Goal: Task Accomplishment & Management: Use online tool/utility

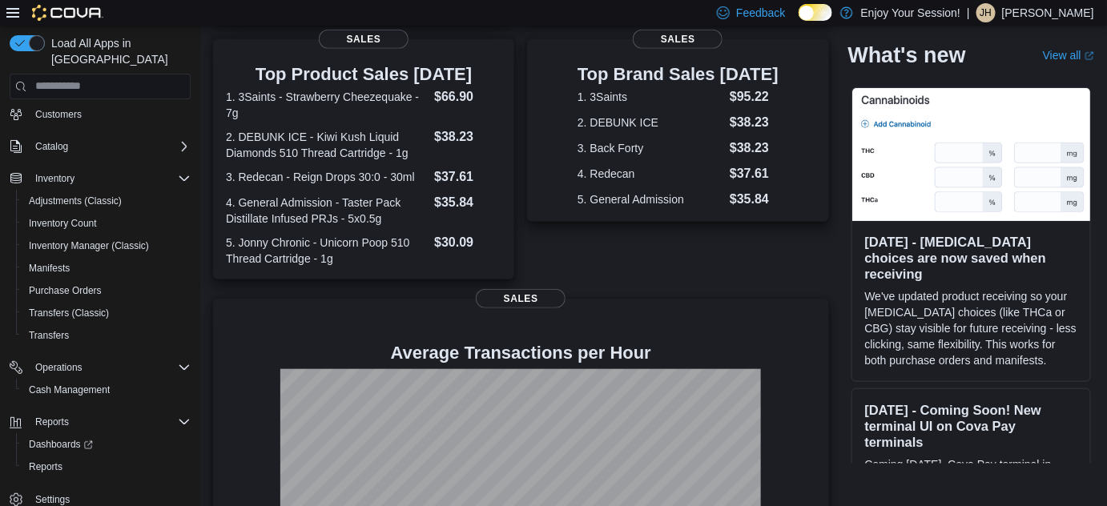
scroll to position [306, 0]
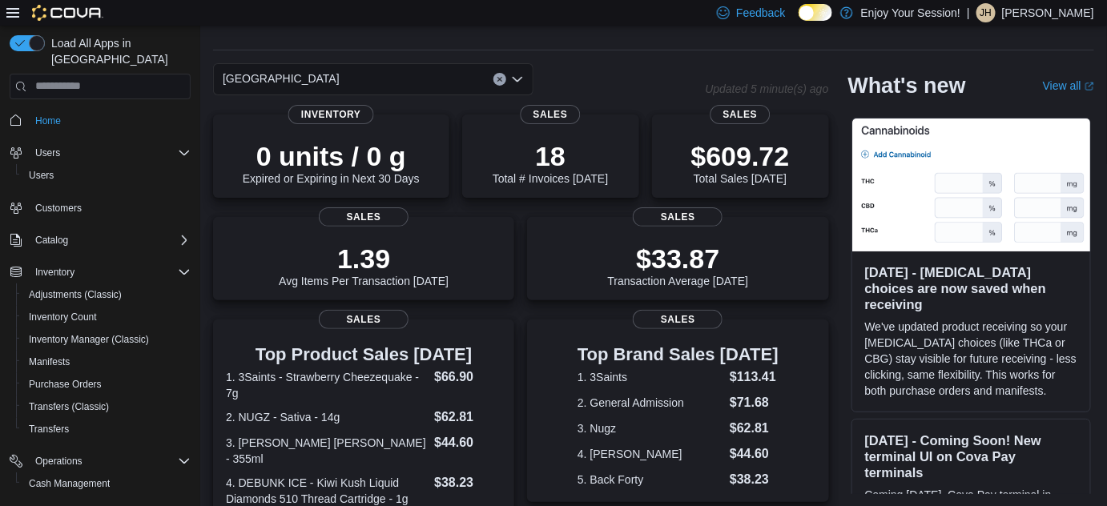
scroll to position [421, 0]
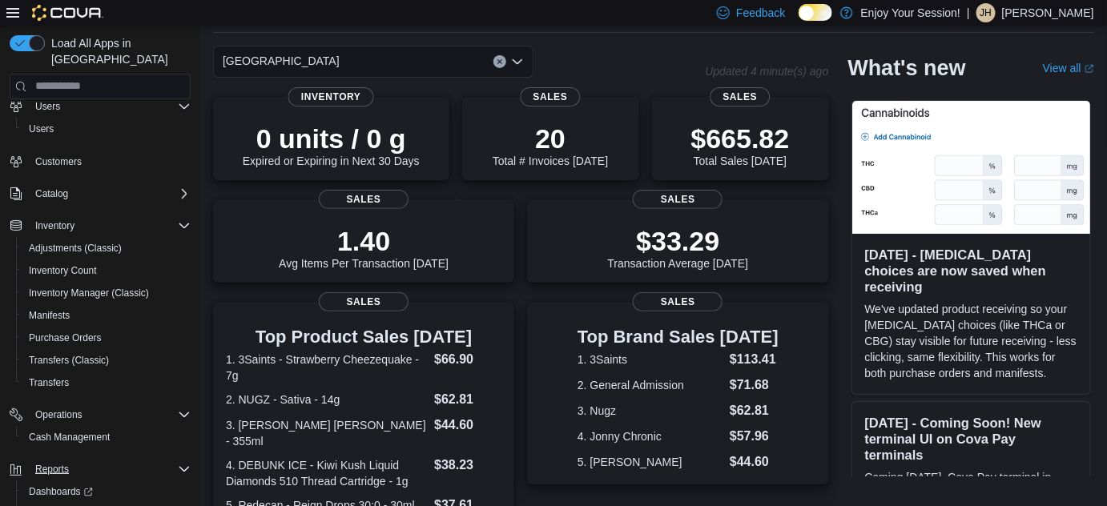
scroll to position [72, 0]
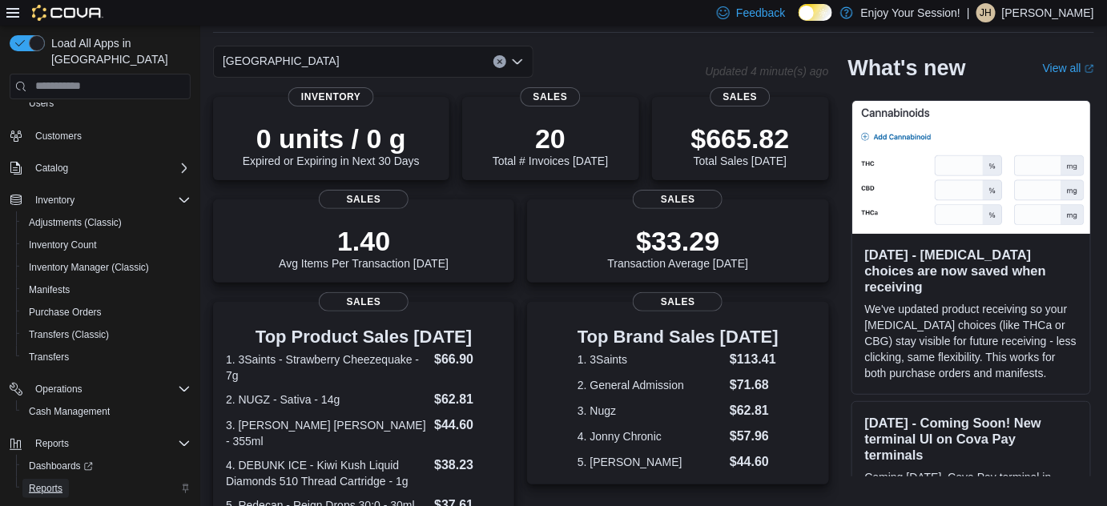
click at [57, 482] on span "Reports" at bounding box center [46, 488] width 34 height 13
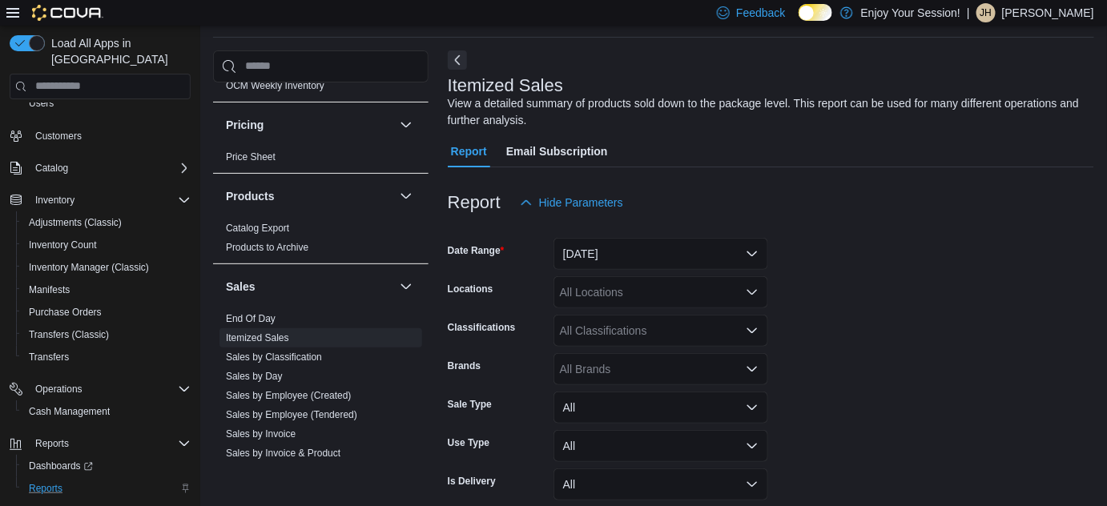
scroll to position [728, 0]
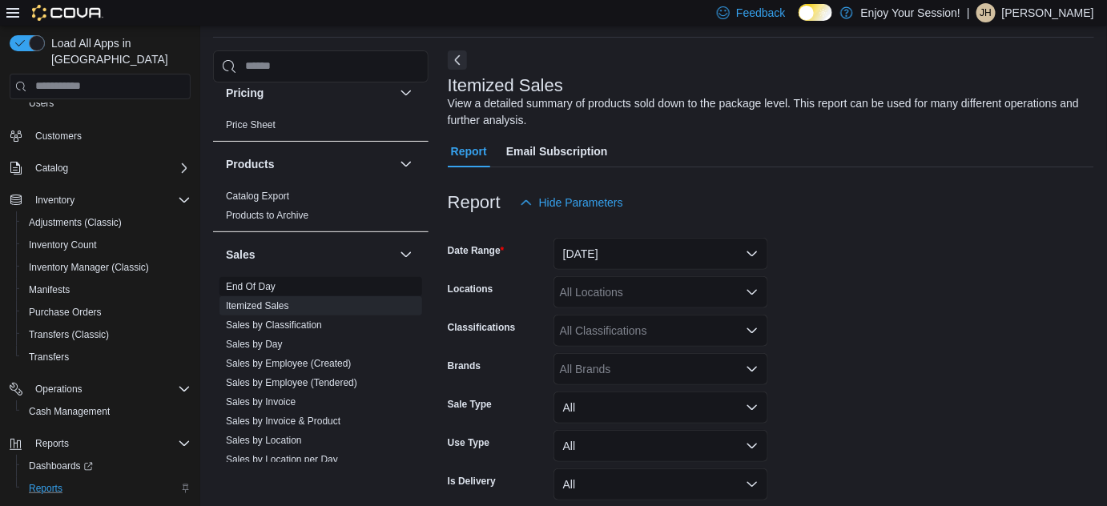
click at [261, 281] on link "End Of Day" at bounding box center [251, 286] width 50 height 11
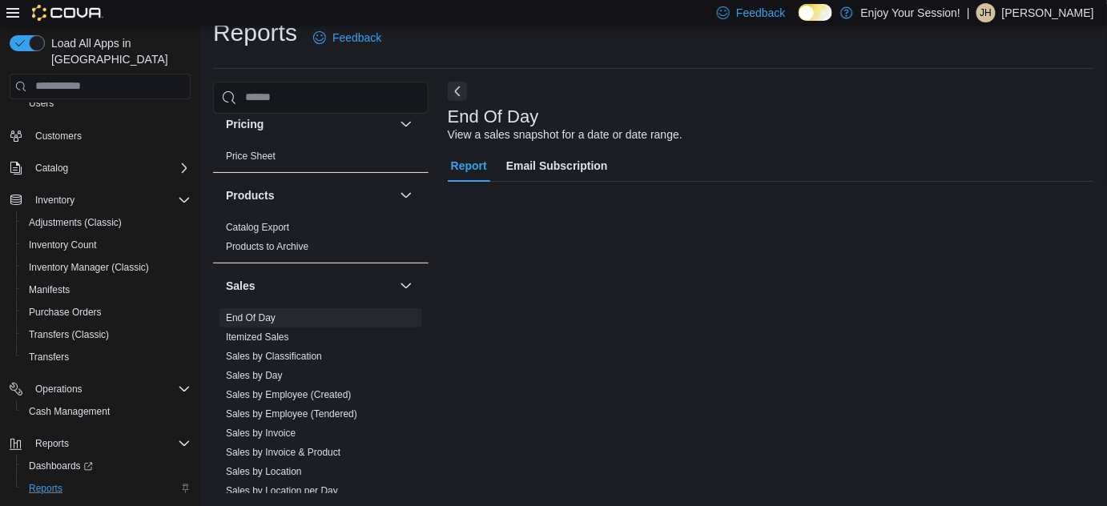
scroll to position [21, 0]
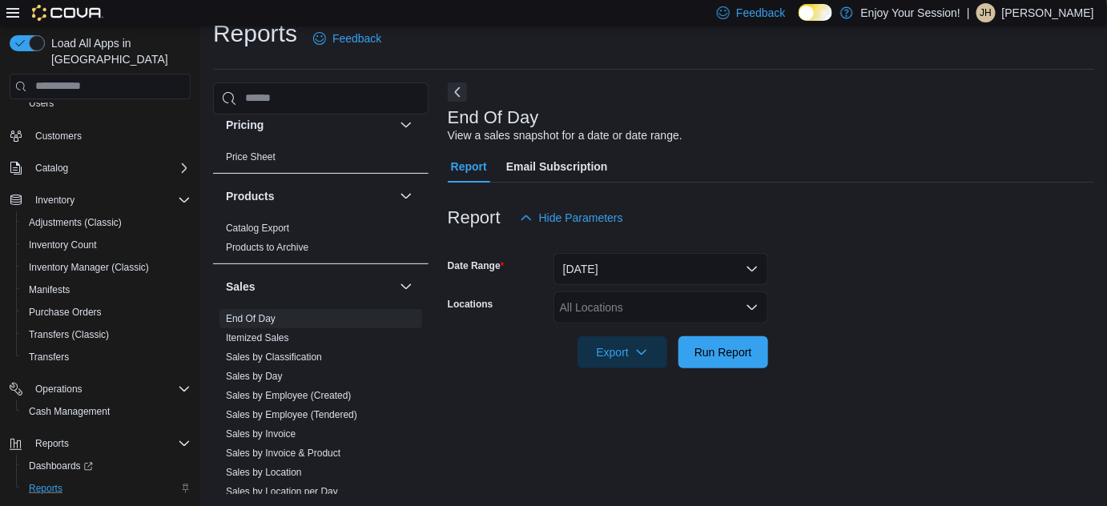
click at [611, 306] on div "All Locations" at bounding box center [660, 308] width 215 height 32
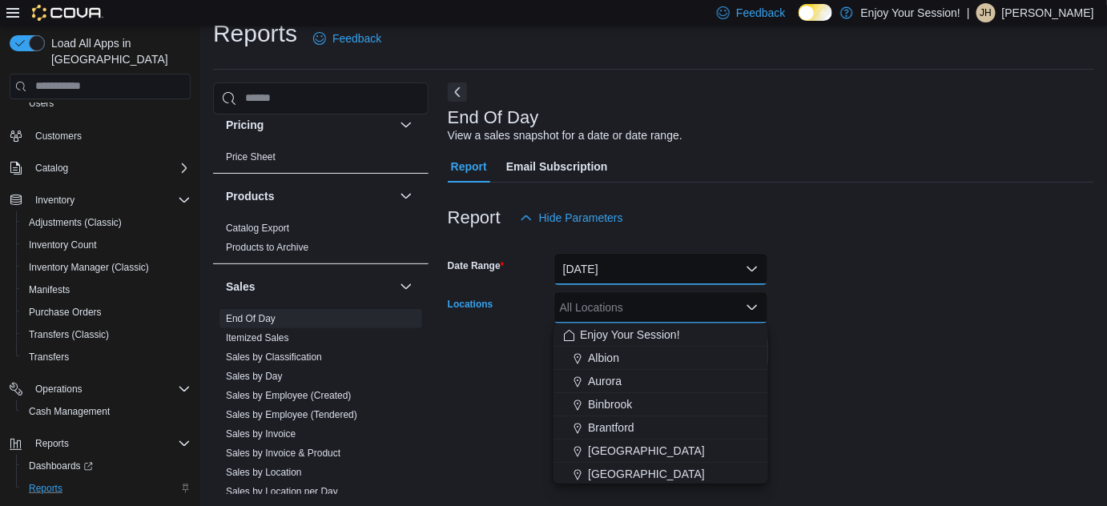
click at [617, 255] on button "Today" at bounding box center [660, 269] width 215 height 32
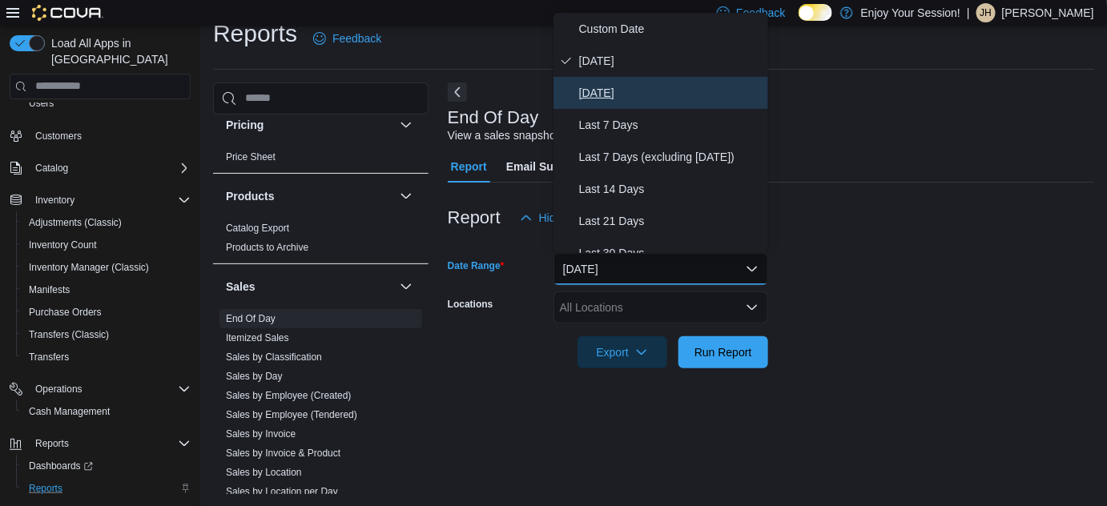
click at [613, 83] on span "Yesterday" at bounding box center [670, 92] width 183 height 19
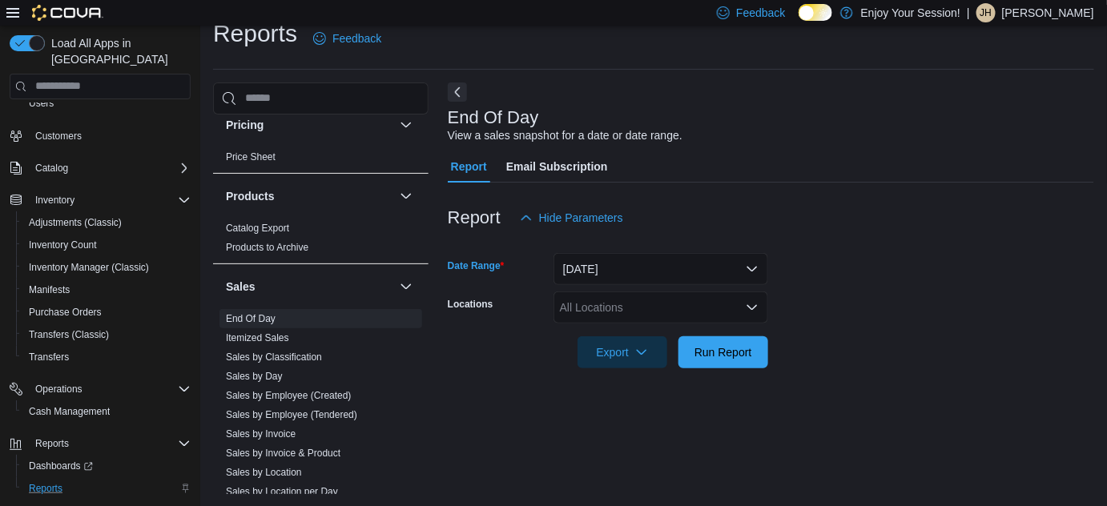
click at [650, 312] on div "All Locations" at bounding box center [660, 308] width 215 height 32
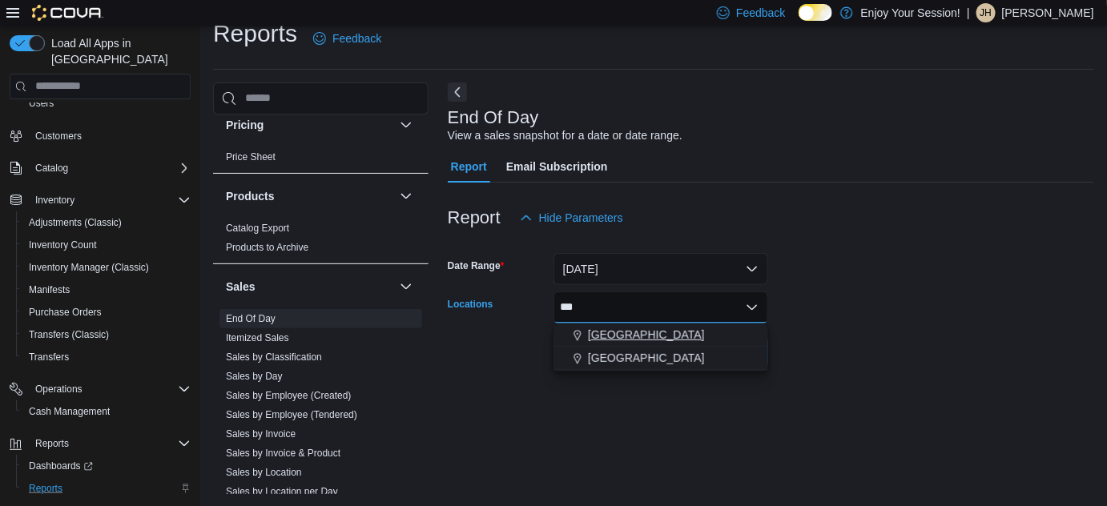
type input "***"
click at [649, 335] on span "[GEOGRAPHIC_DATA]" at bounding box center [646, 335] width 117 height 16
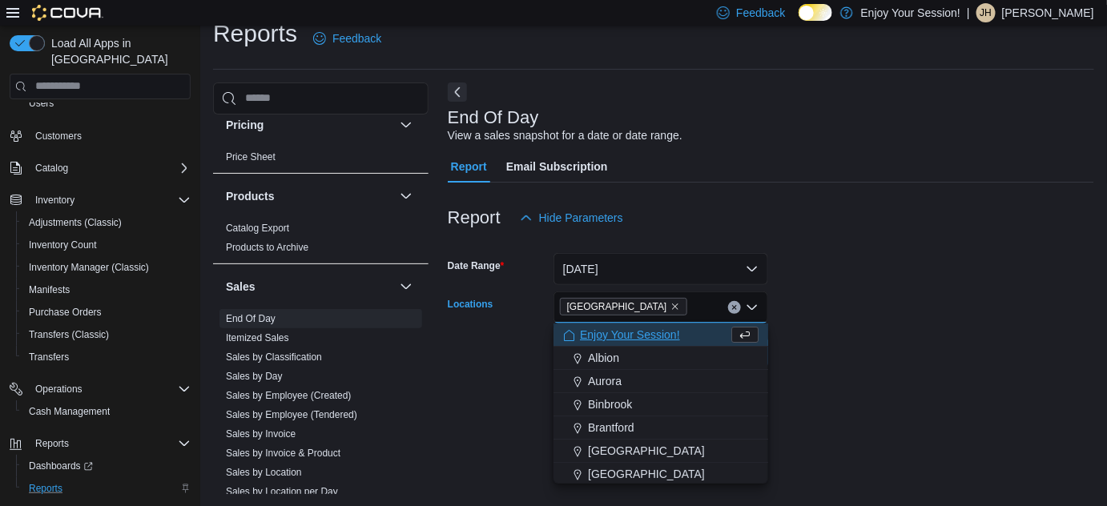
click at [862, 360] on form "Date Range Yesterday Locations London North Combo box. Selected. London North. …" at bounding box center [771, 301] width 646 height 135
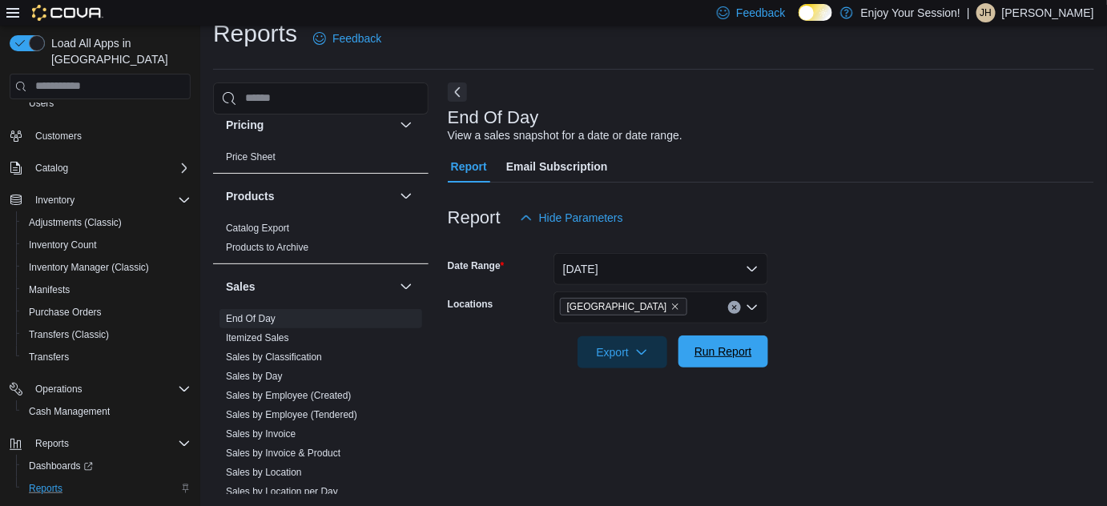
click at [750, 346] on span "Run Report" at bounding box center [723, 352] width 58 height 16
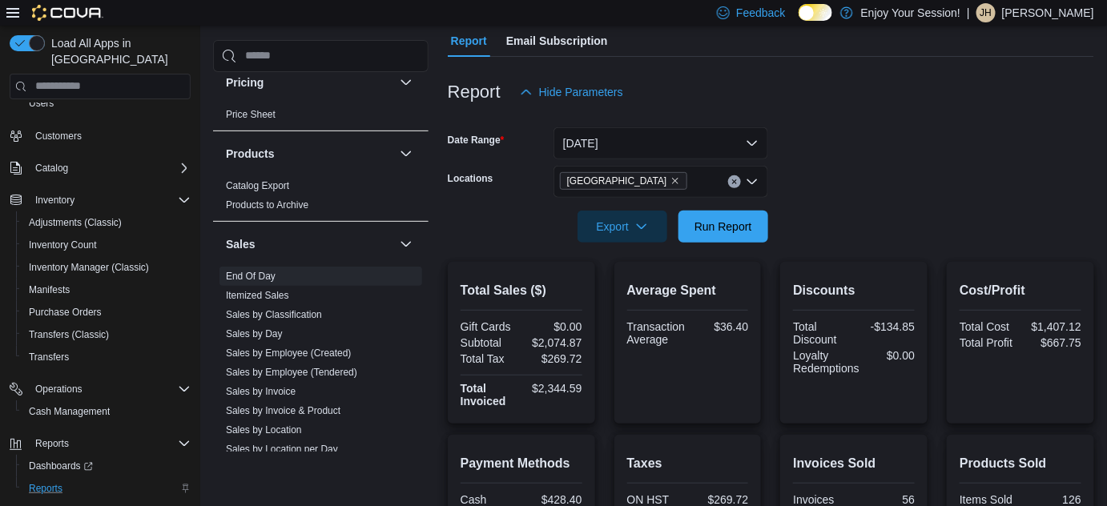
scroll to position [167, 0]
